Goal: Task Accomplishment & Management: Complete application form

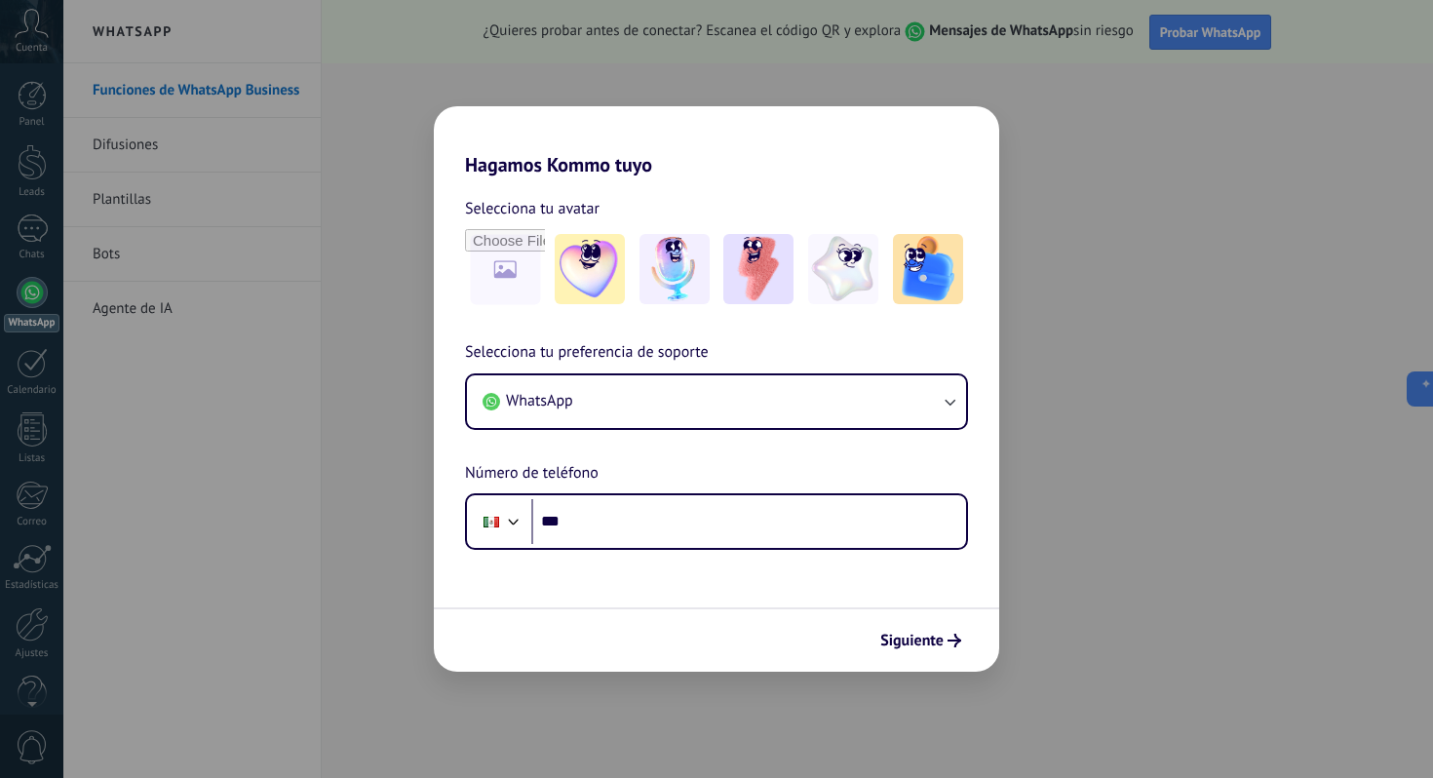
click at [309, 484] on div "Hagamos Kommo tuyo Selecciona tu avatar Selecciona tu preferencia de soporte Wh…" at bounding box center [716, 389] width 1433 height 778
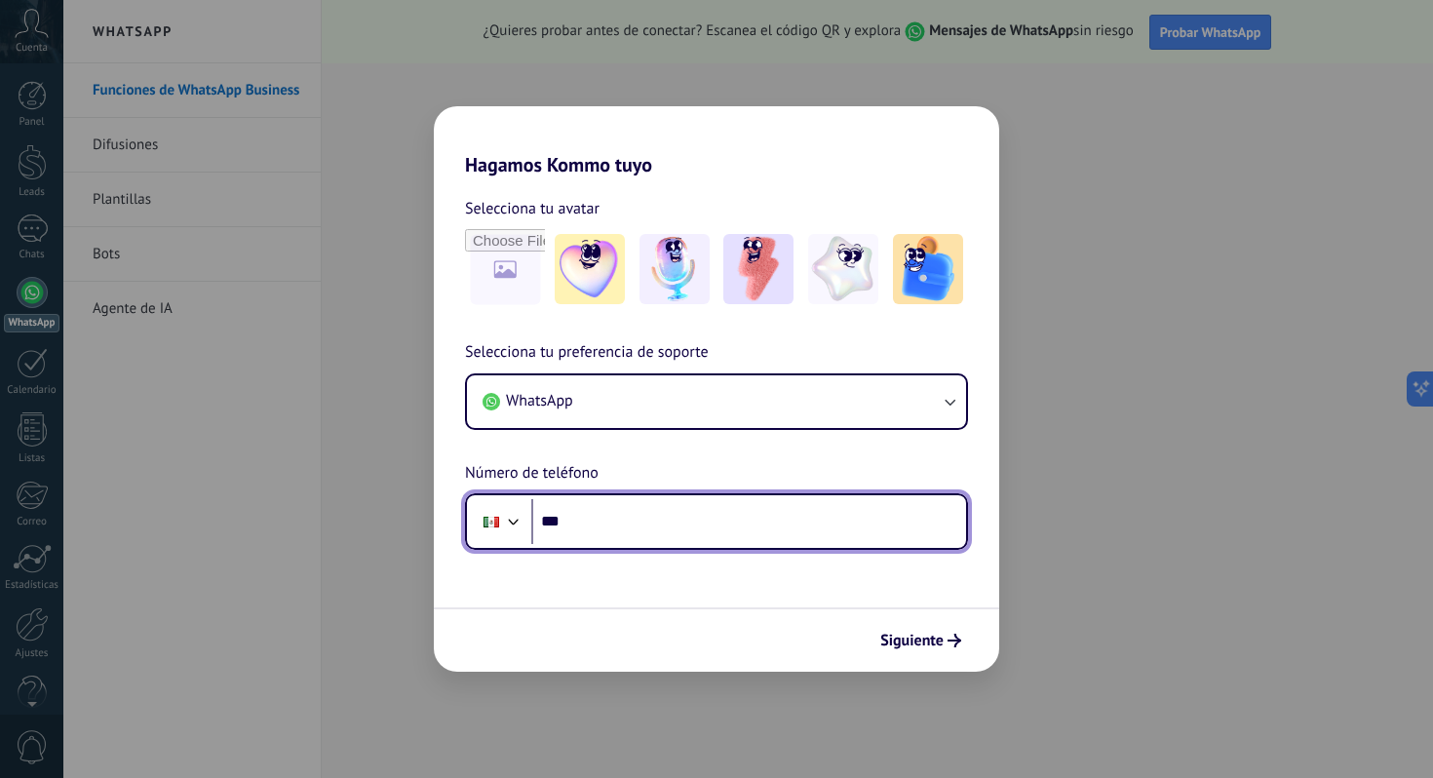
click at [599, 529] on input "***" at bounding box center [748, 521] width 435 height 45
type input "**********"
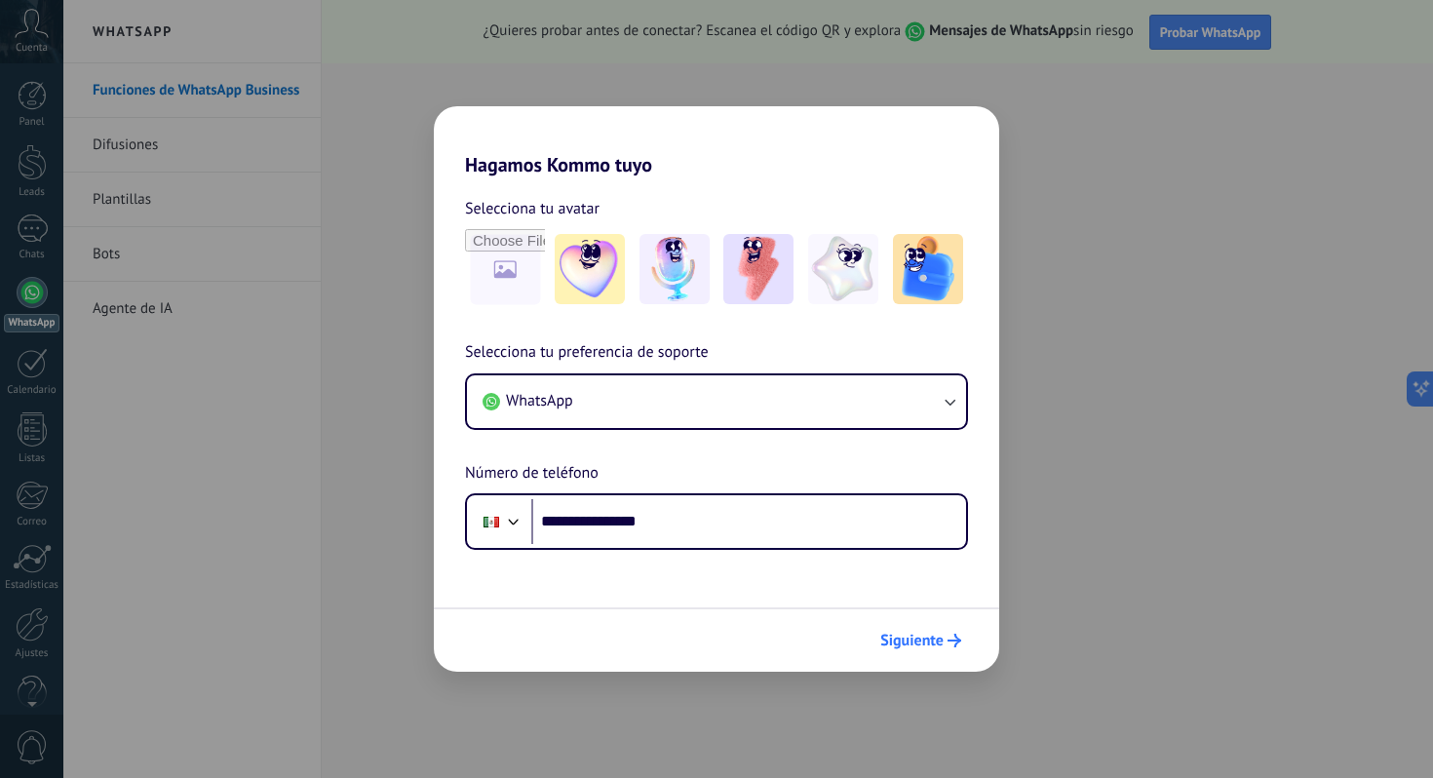
click at [723, 645] on span "Siguiente" at bounding box center [911, 640] width 63 height 14
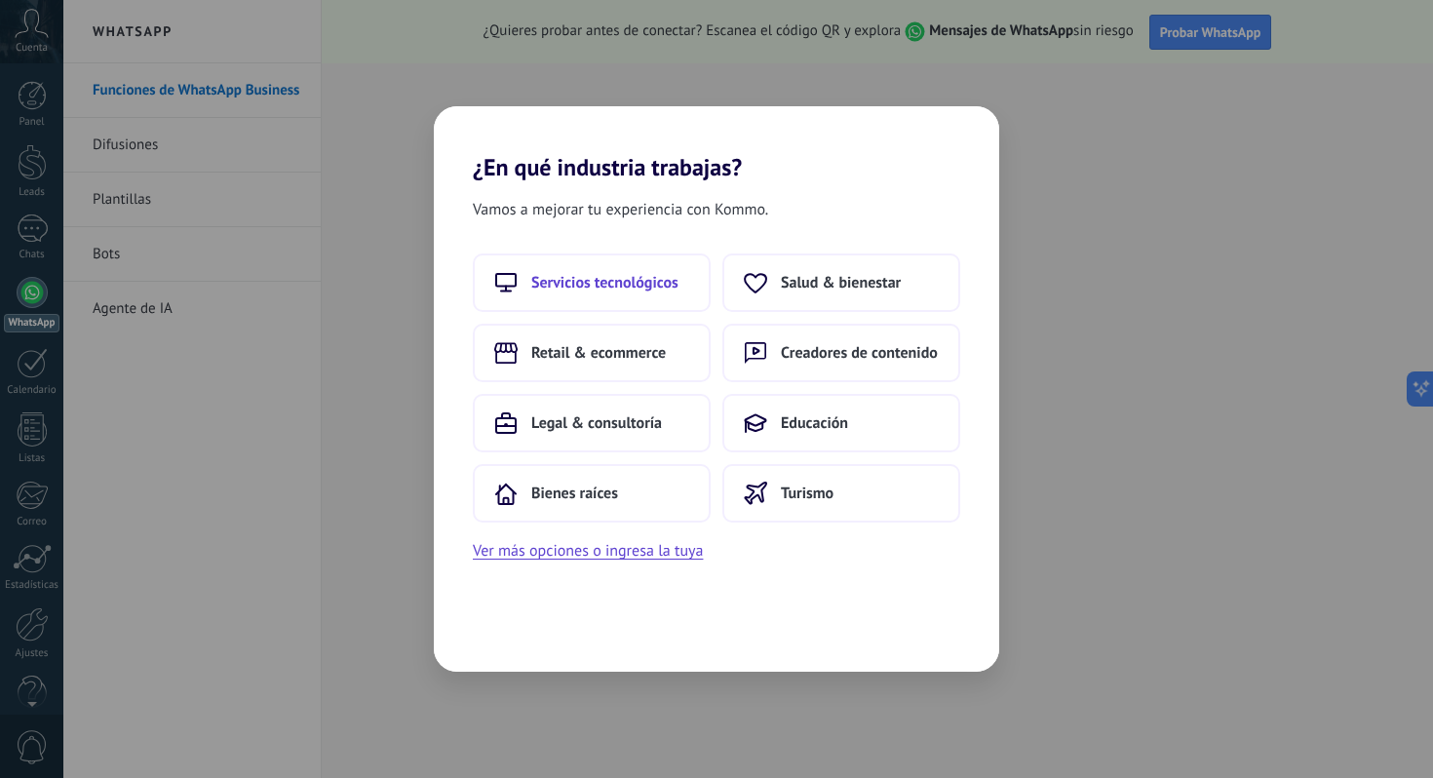
click at [648, 288] on span "Servicios tecnológicos" at bounding box center [604, 282] width 147 height 19
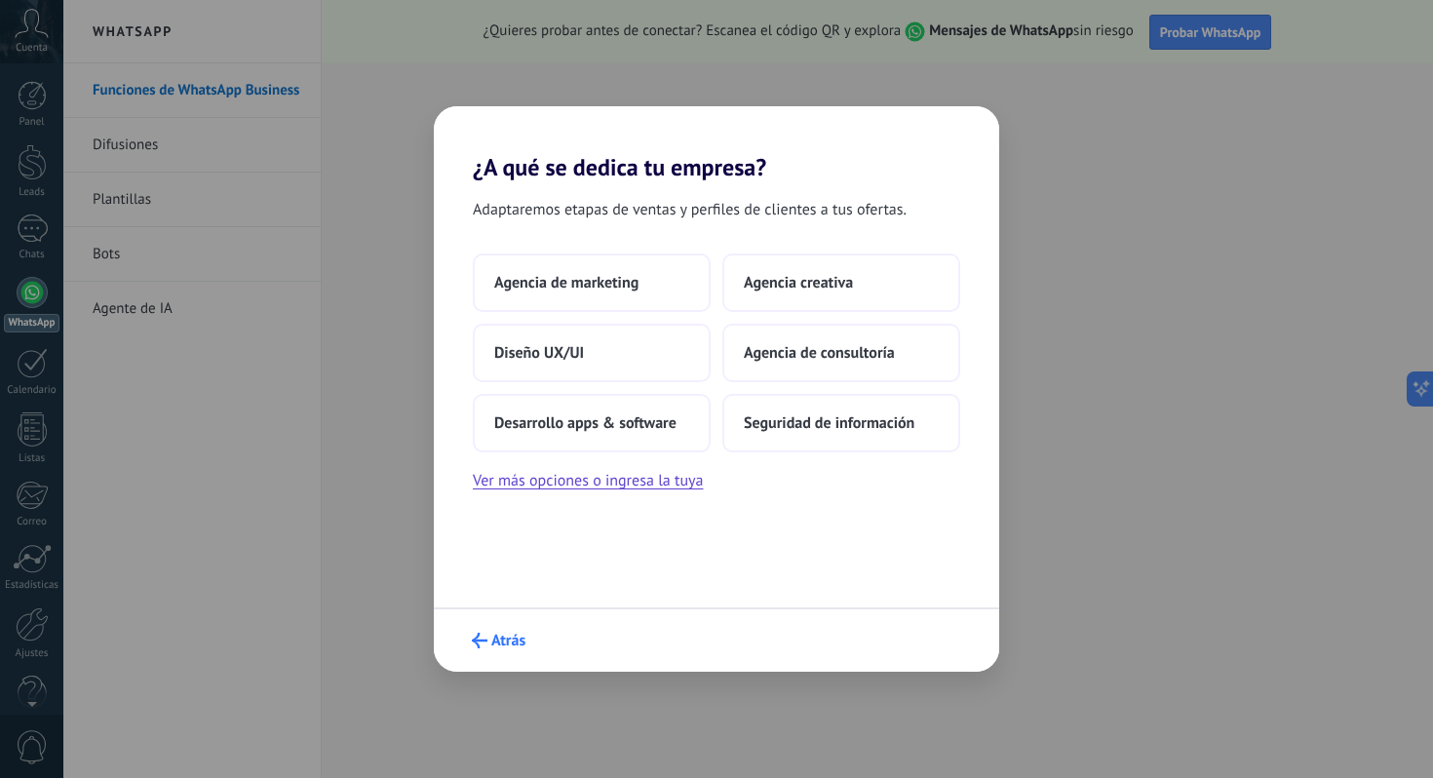
click at [493, 647] on span "Atrás" at bounding box center [508, 640] width 34 height 14
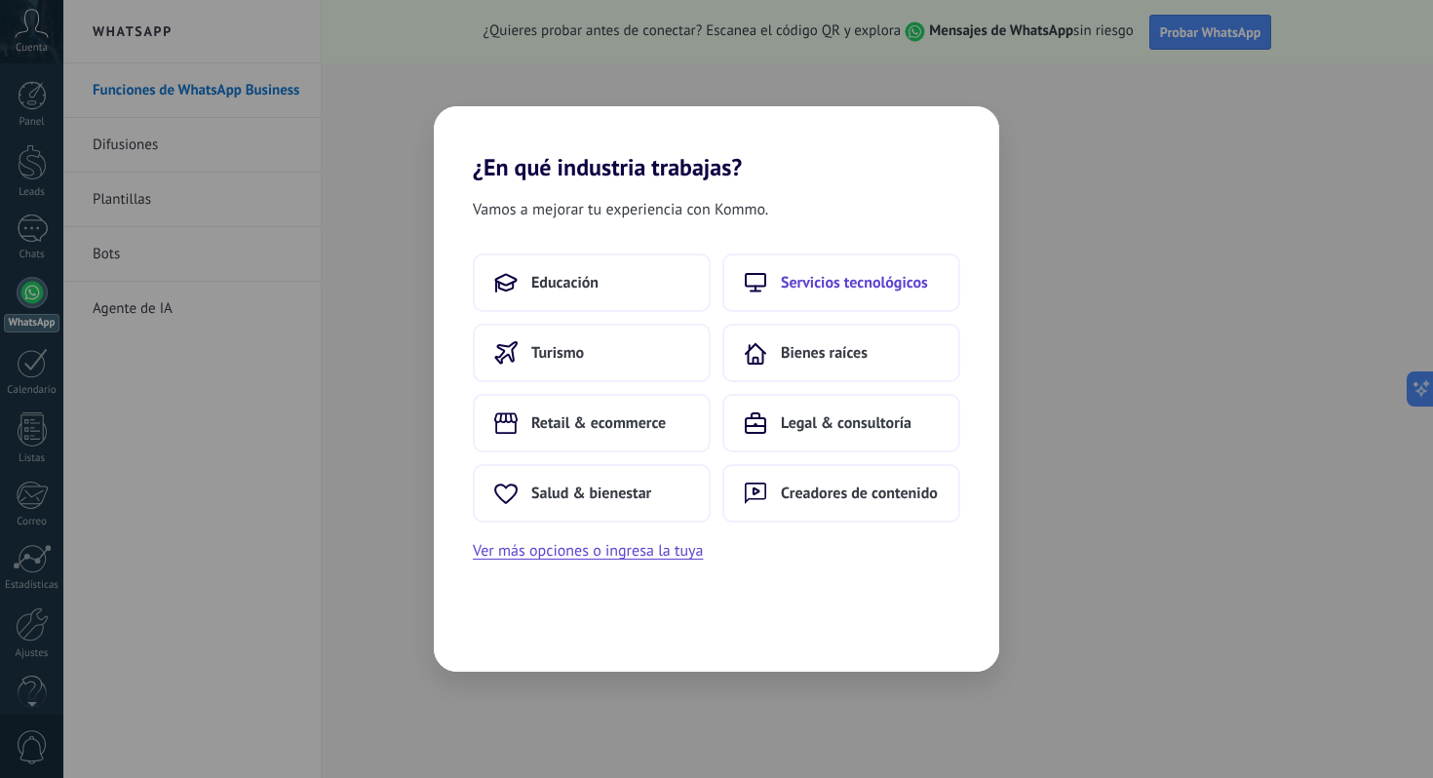
click at [723, 279] on span "Servicios tecnológicos" at bounding box center [854, 282] width 147 height 19
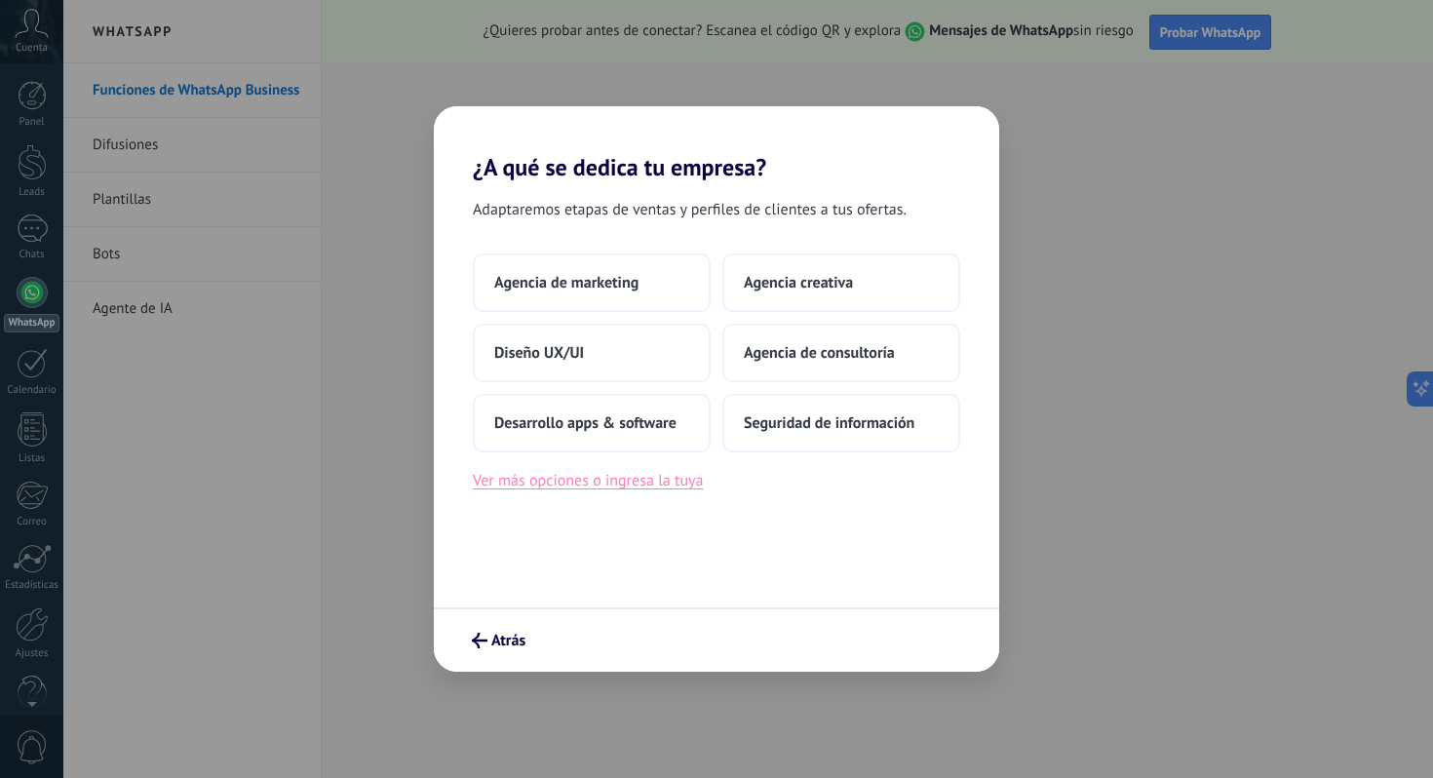
click at [631, 488] on button "Ver más opciones o ingresa la tuya" at bounding box center [588, 480] width 230 height 25
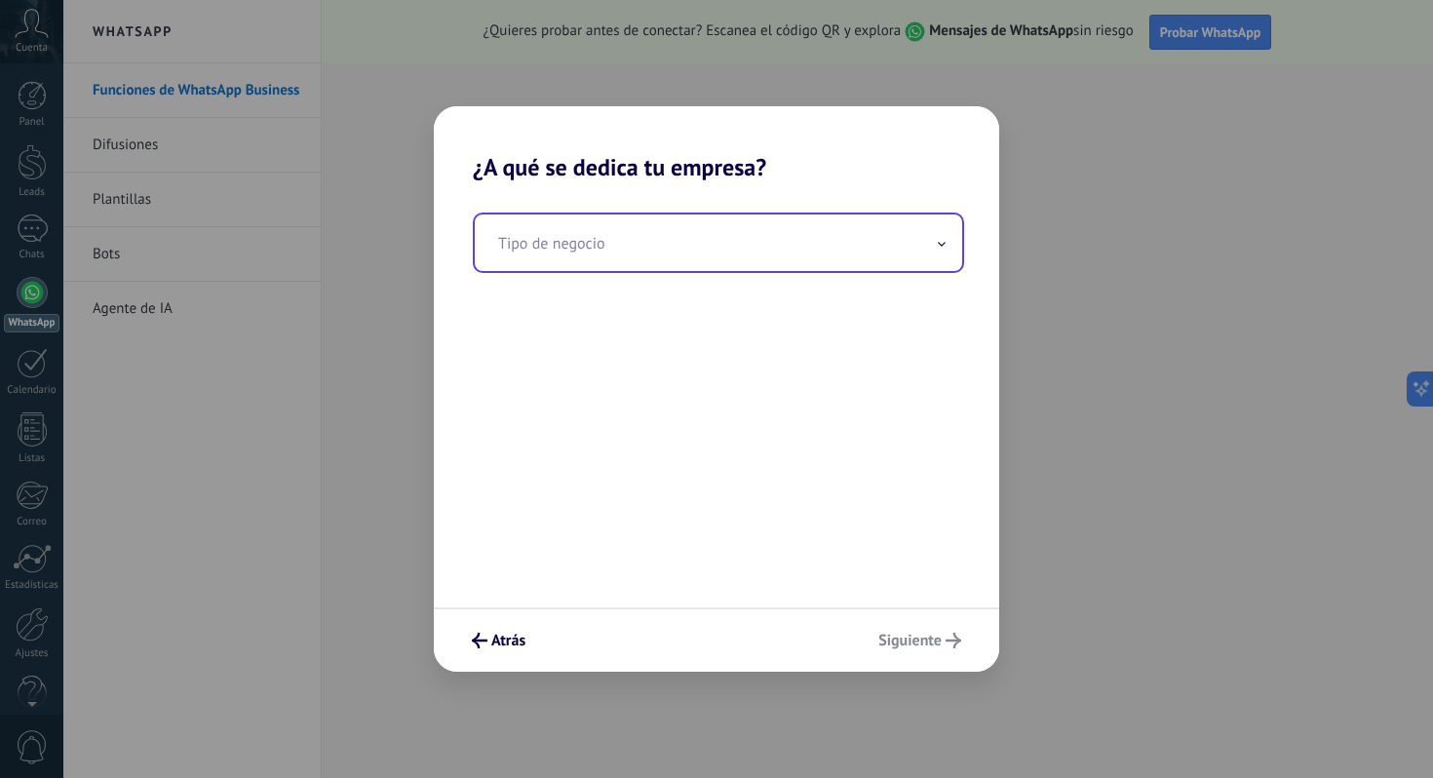
click at [598, 249] on input "text" at bounding box center [718, 242] width 487 height 57
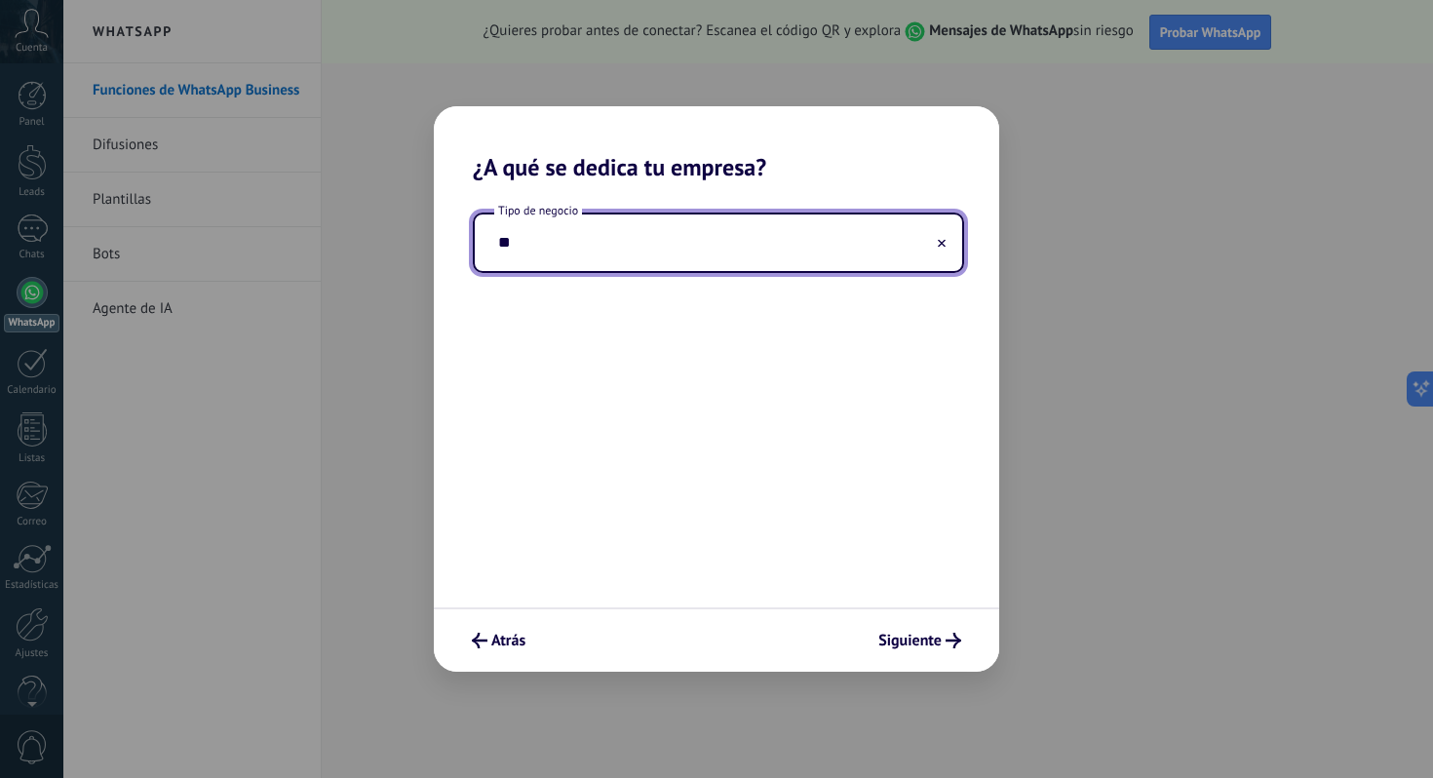
type input "*"
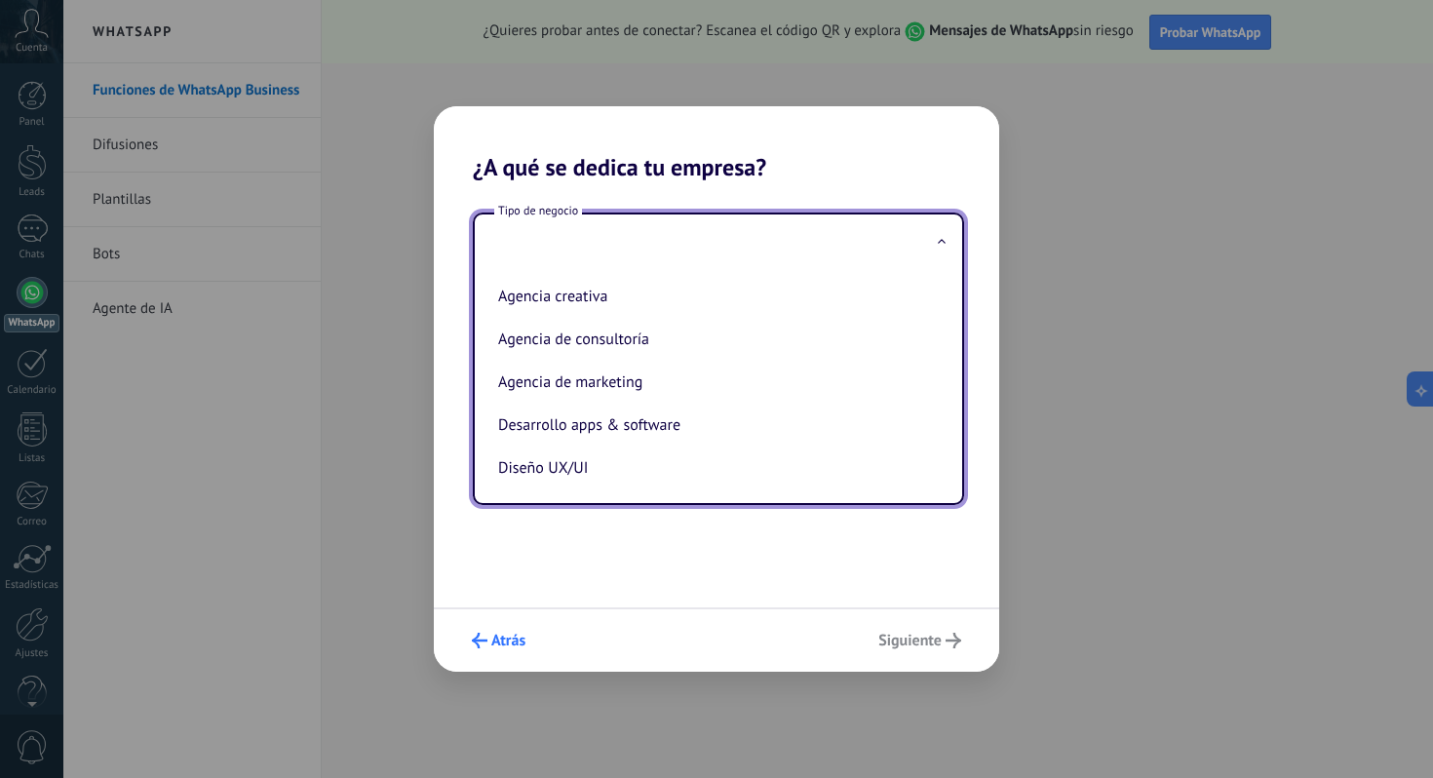
click at [513, 641] on span "Atrás" at bounding box center [508, 640] width 34 height 14
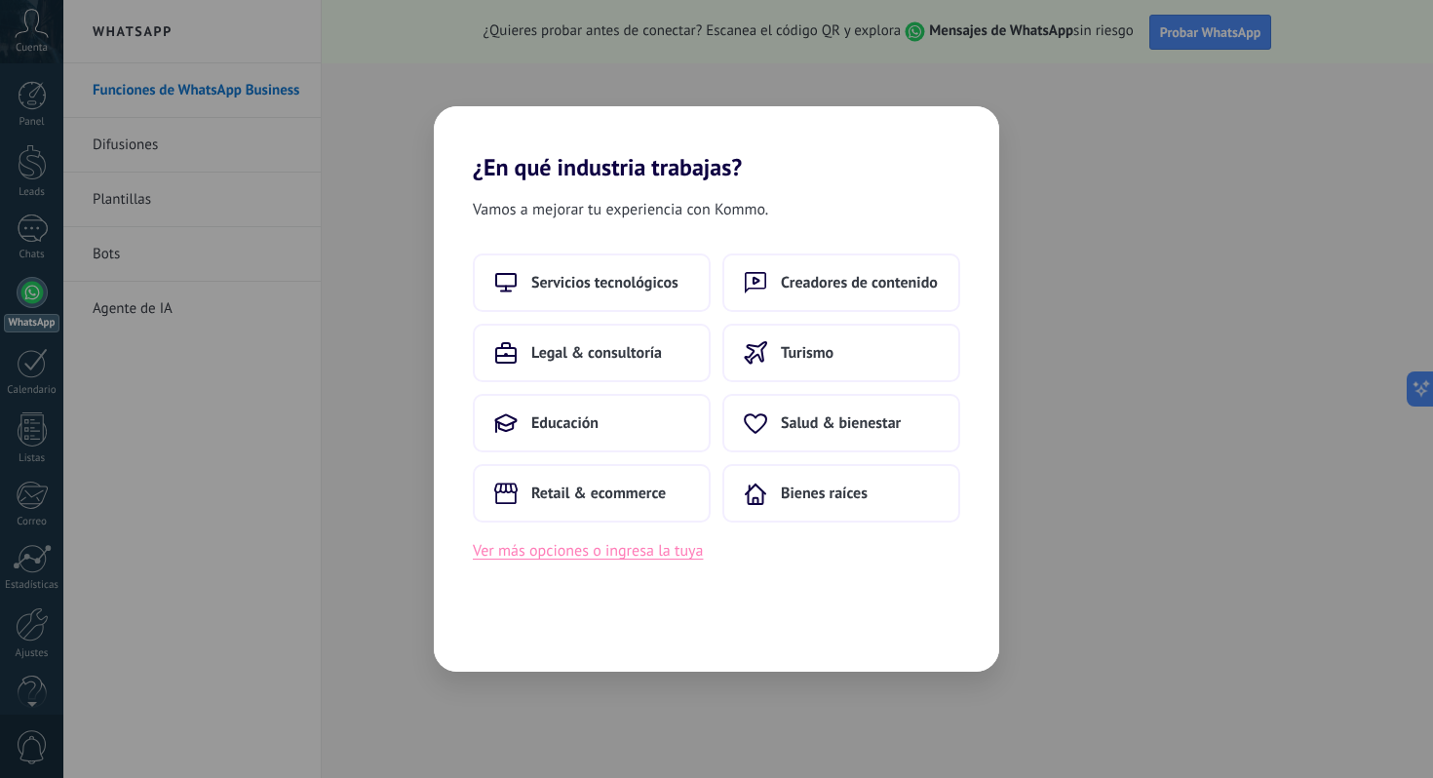
click at [634, 557] on button "Ver más opciones o ingresa la tuya" at bounding box center [588, 550] width 230 height 25
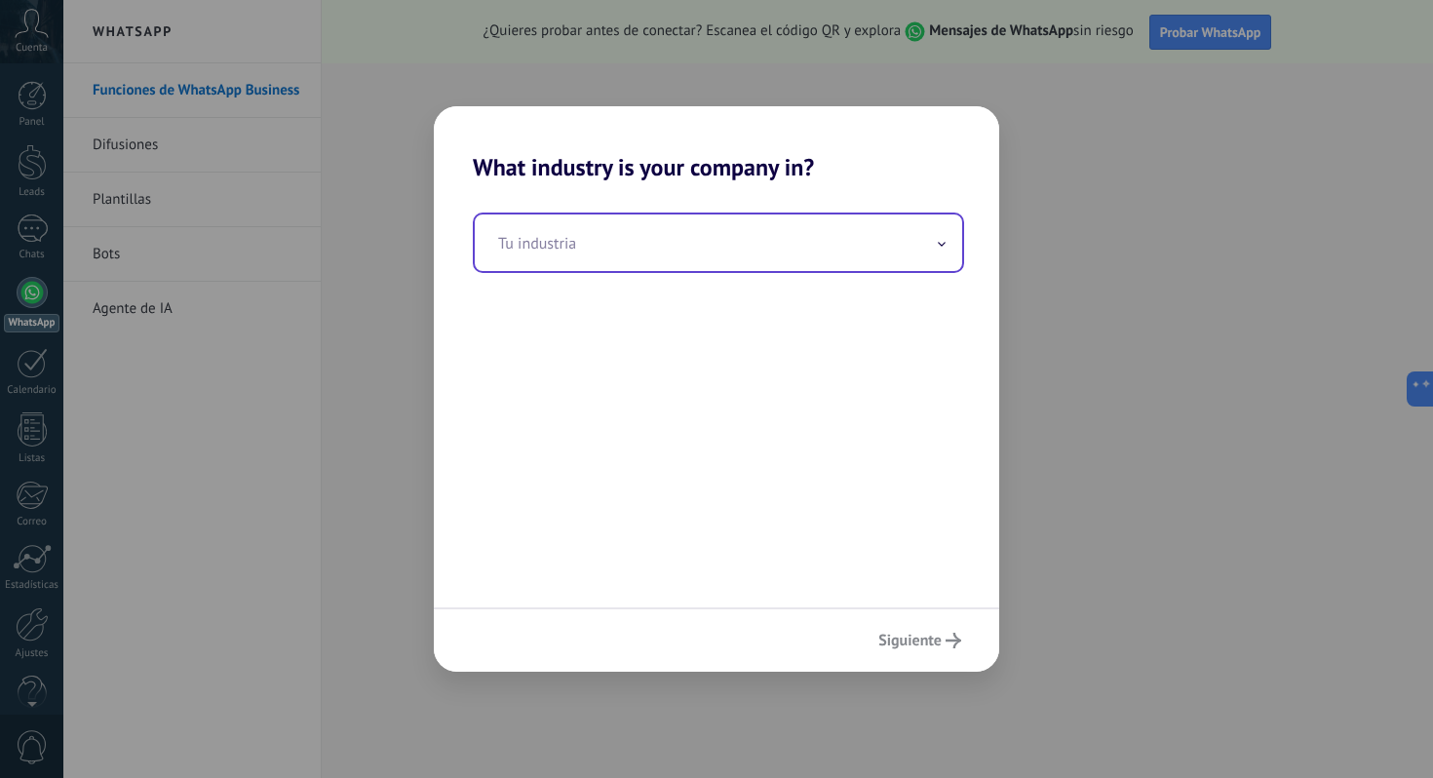
click at [609, 253] on input "text" at bounding box center [718, 242] width 487 height 57
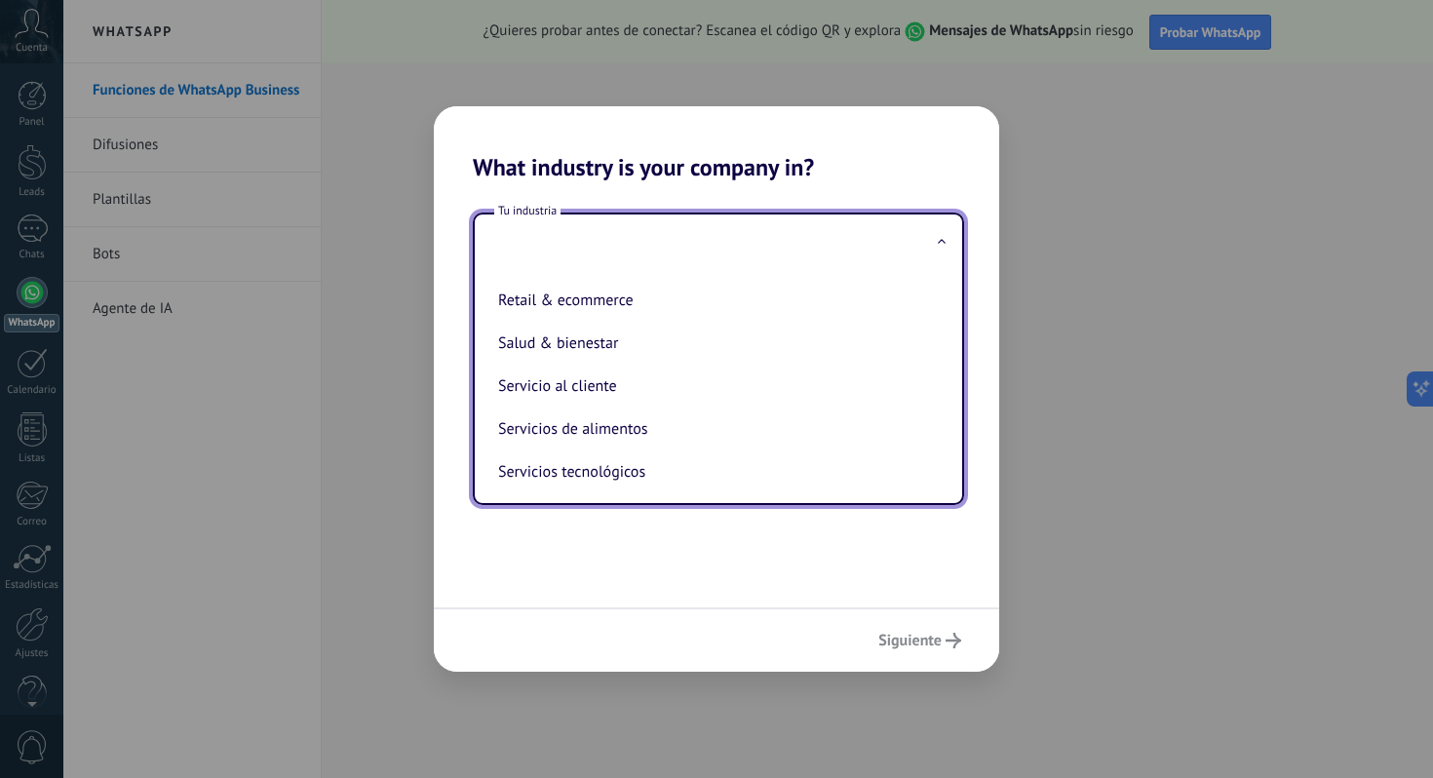
scroll to position [533, 0]
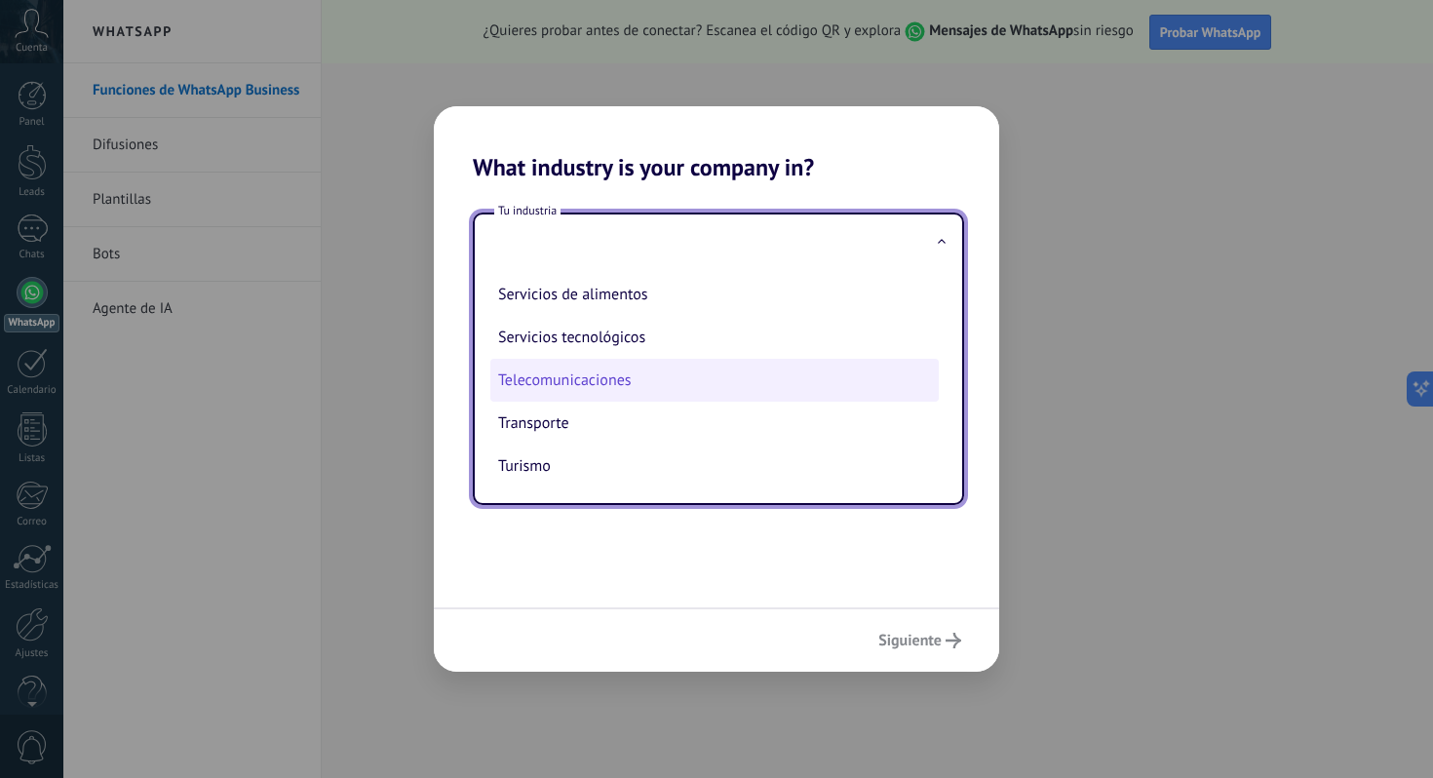
click at [647, 375] on li "Telecomunicaciones" at bounding box center [714, 380] width 448 height 43
type input "**********"
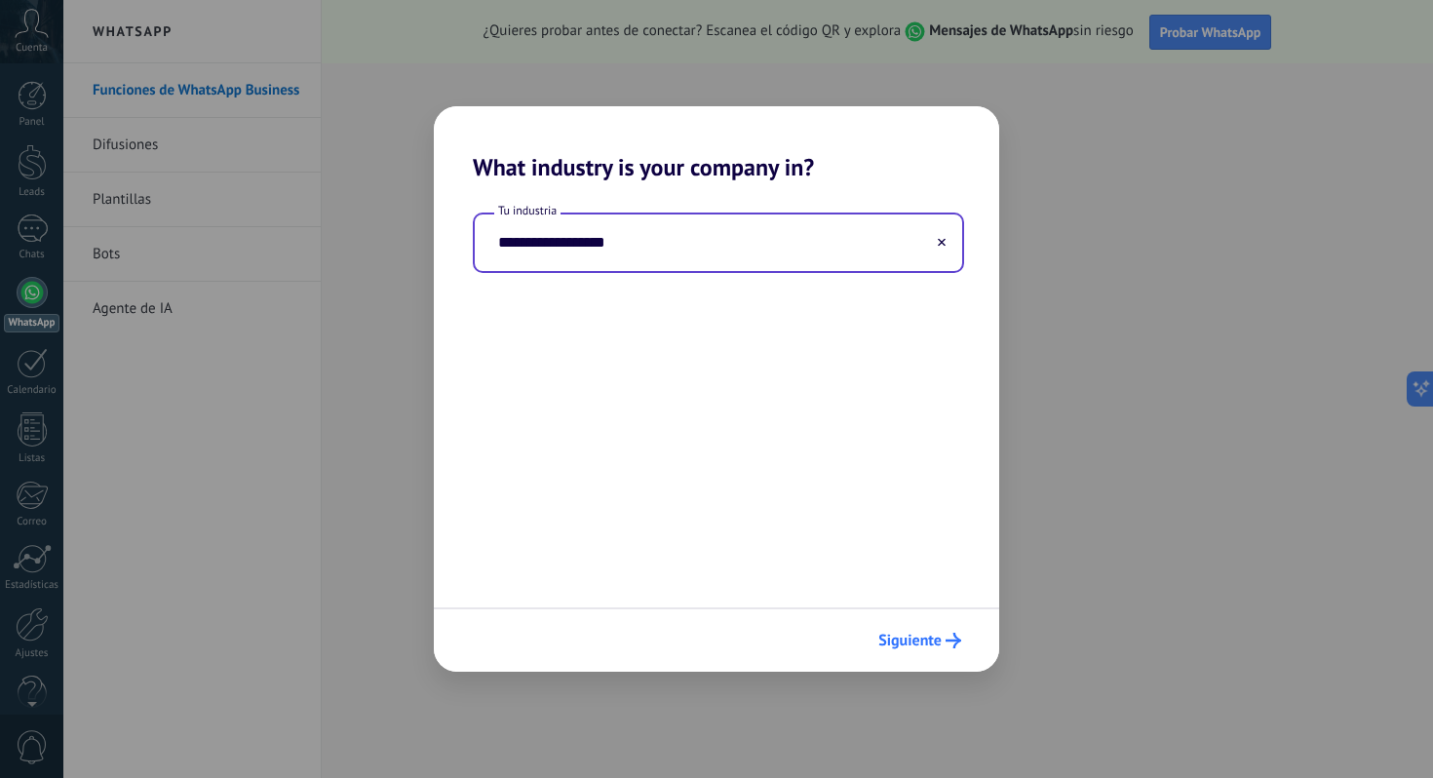
click at [723, 637] on span "Siguiente" at bounding box center [909, 640] width 63 height 14
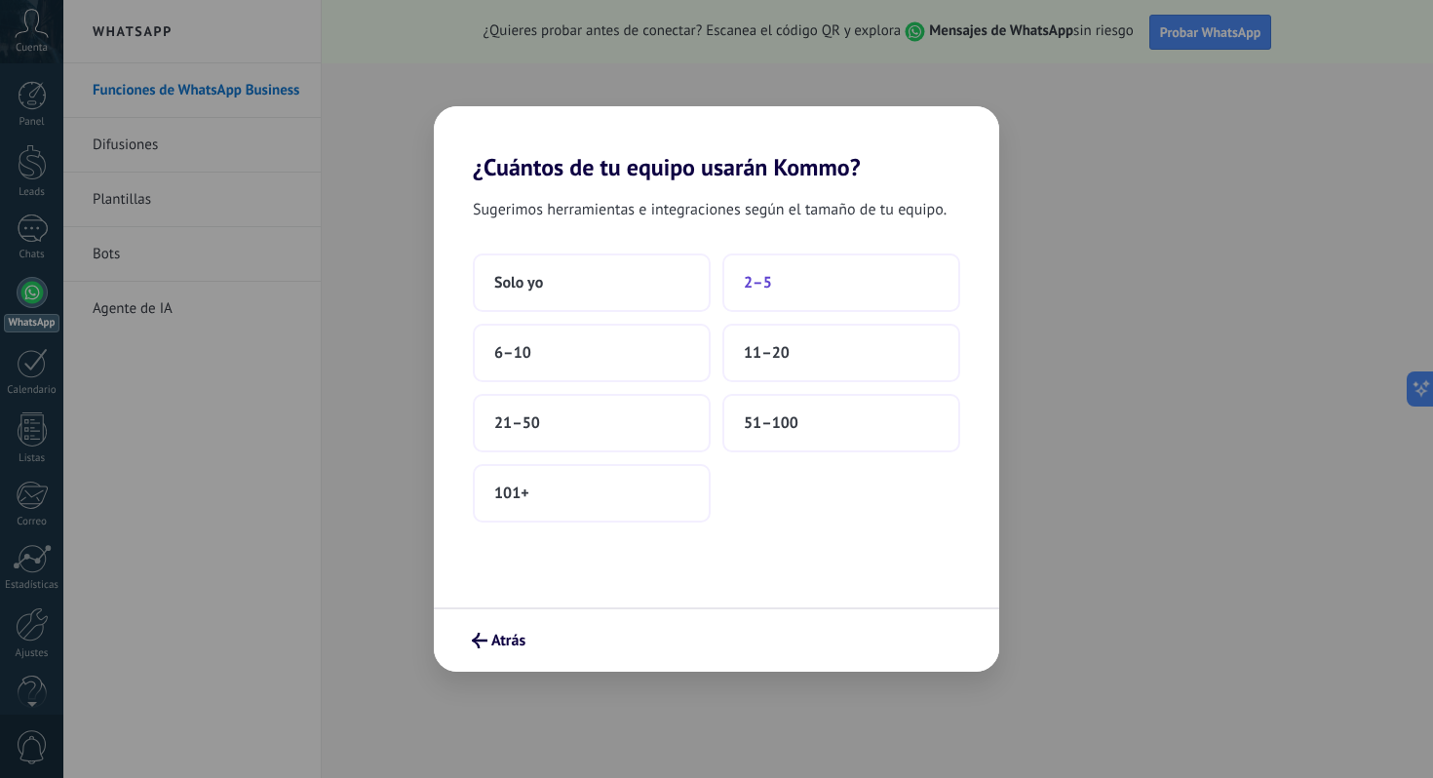
click at [723, 284] on button "2–5" at bounding box center [841, 282] width 238 height 58
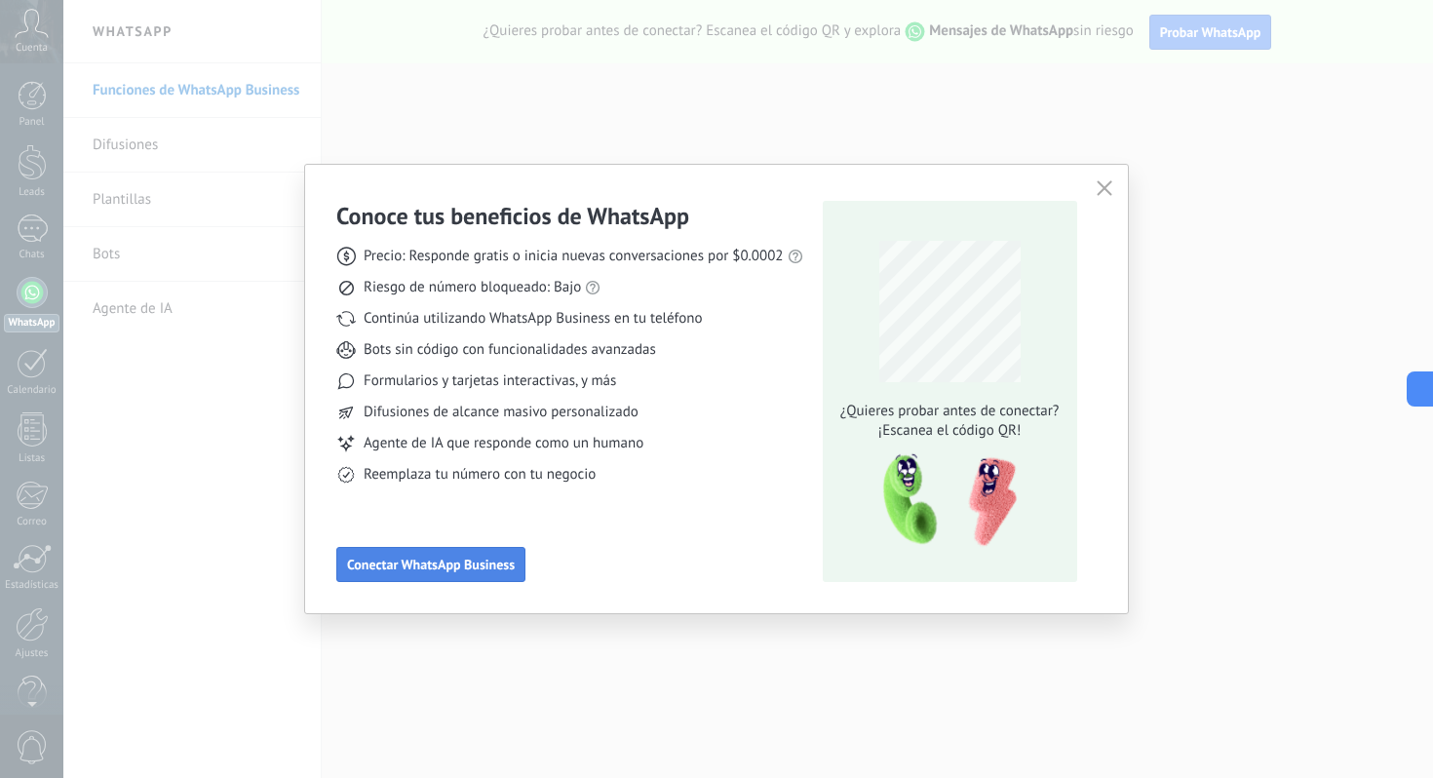
click at [502, 559] on span "Conectar WhatsApp Business" at bounding box center [431, 564] width 168 height 14
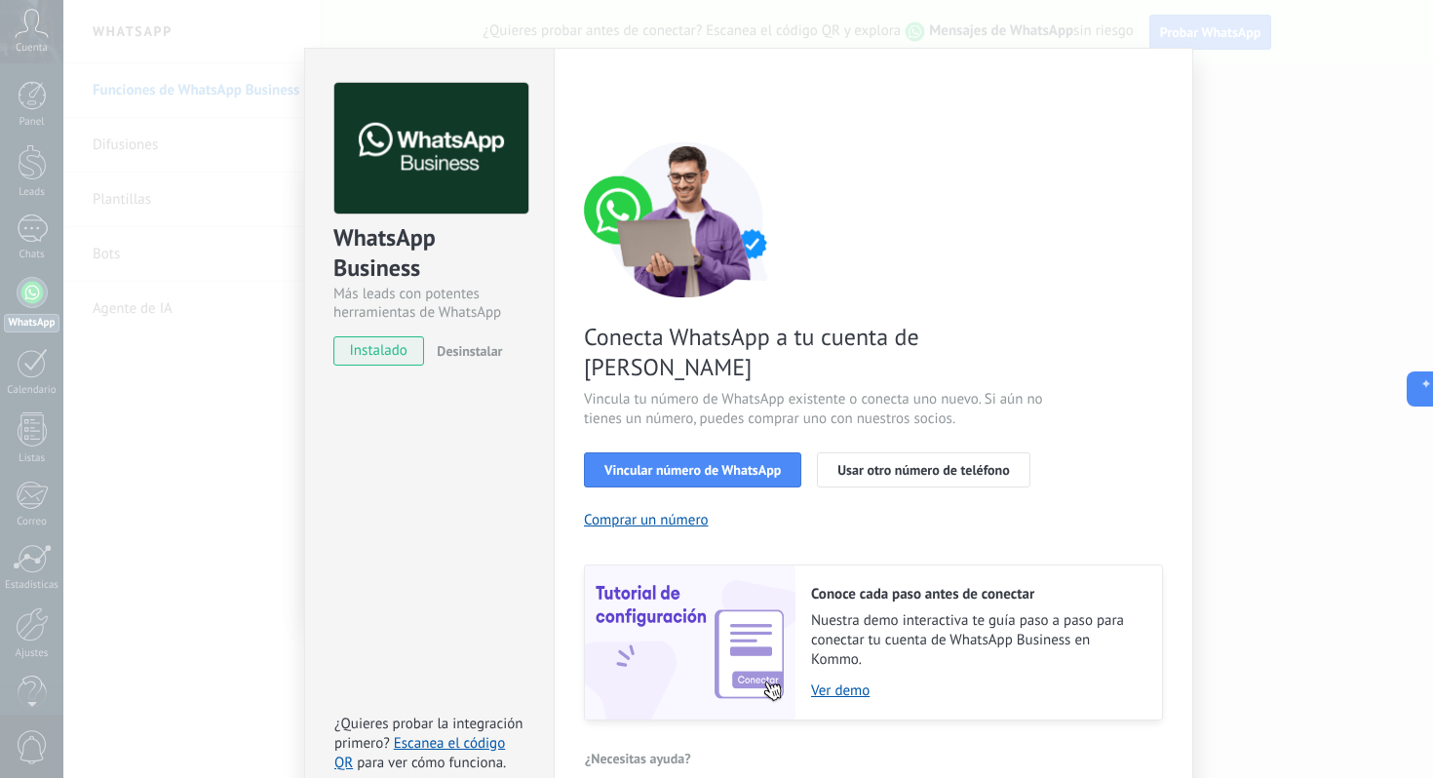
scroll to position [0, 0]
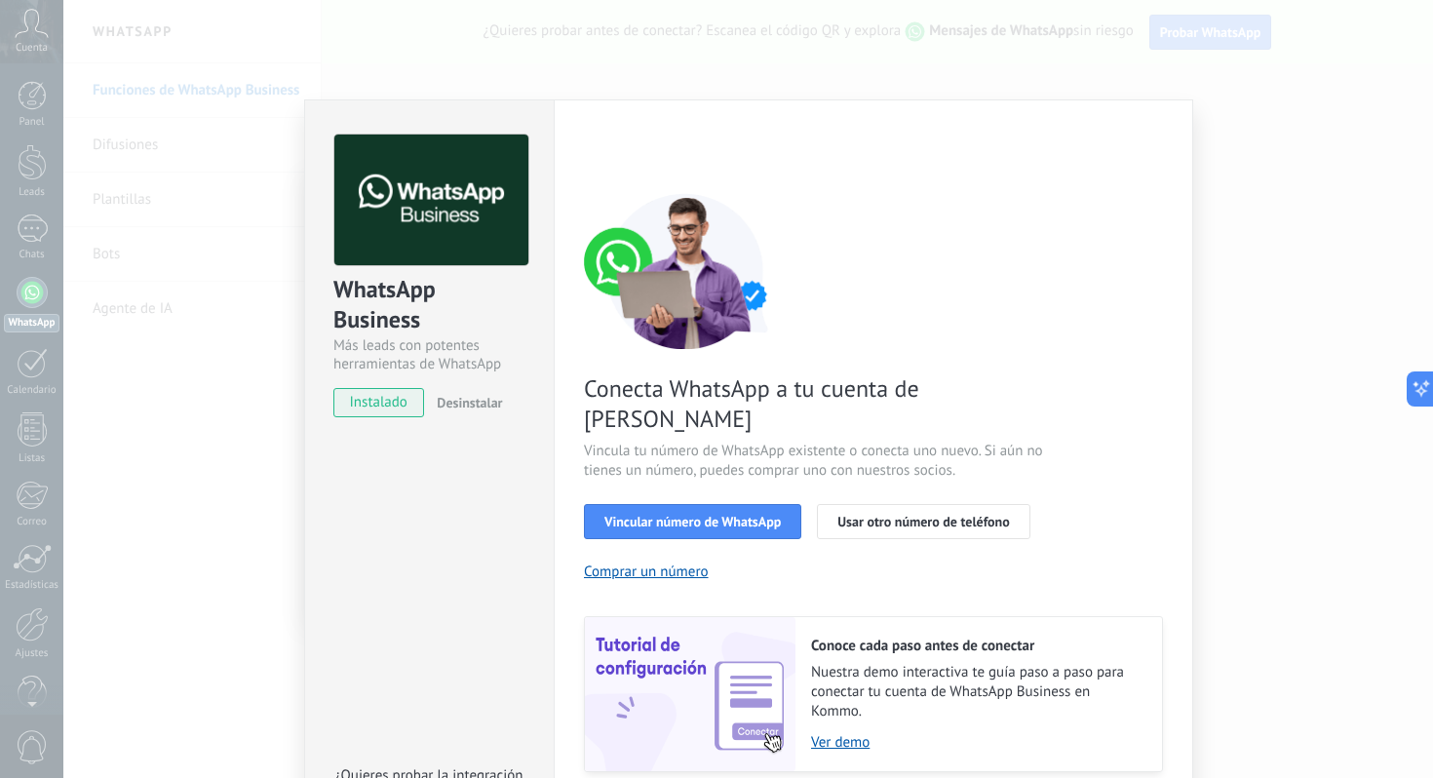
click at [440, 543] on div "WhatsApp Business Más leads con potentes herramientas de WhatsApp instalado Des…" at bounding box center [428, 479] width 249 height 760
